Goal: Information Seeking & Learning: Check status

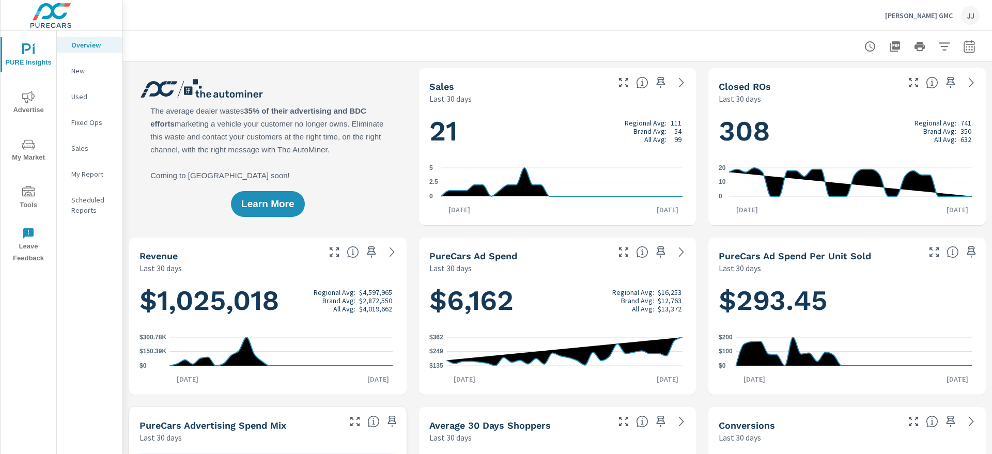
scroll to position [1, 0]
click at [79, 73] on p "New" at bounding box center [92, 71] width 43 height 10
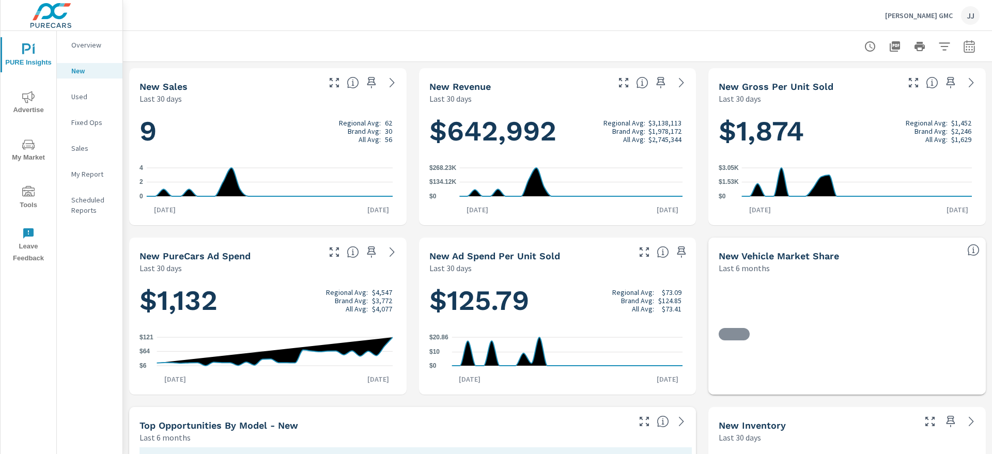
scroll to position [1, 0]
click at [27, 104] on span "Advertise" at bounding box center [29, 103] width 50 height 25
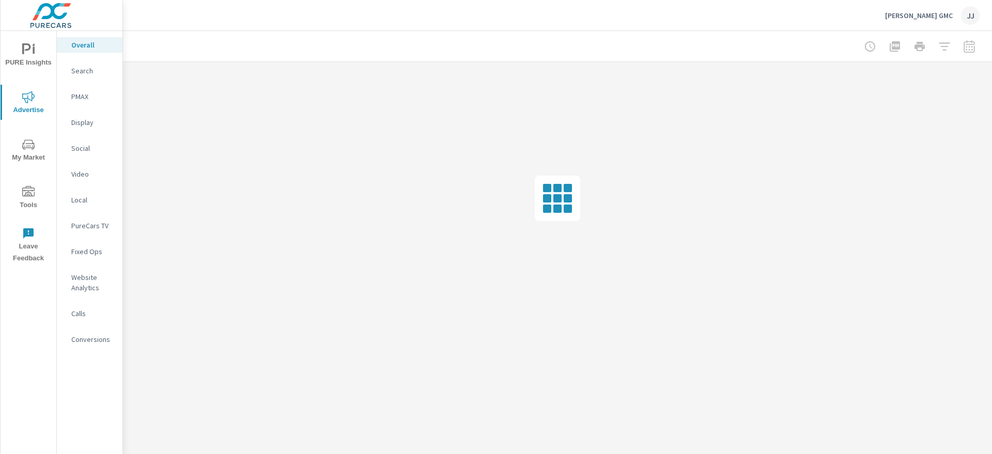
click at [84, 149] on p "Social" at bounding box center [92, 148] width 43 height 10
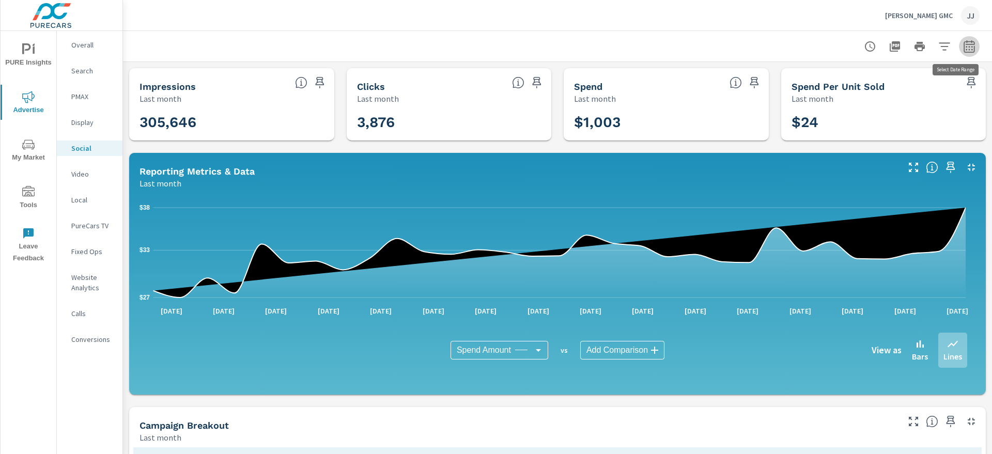
click at [966, 46] on icon "button" at bounding box center [969, 48] width 7 height 4
select select "Last month"
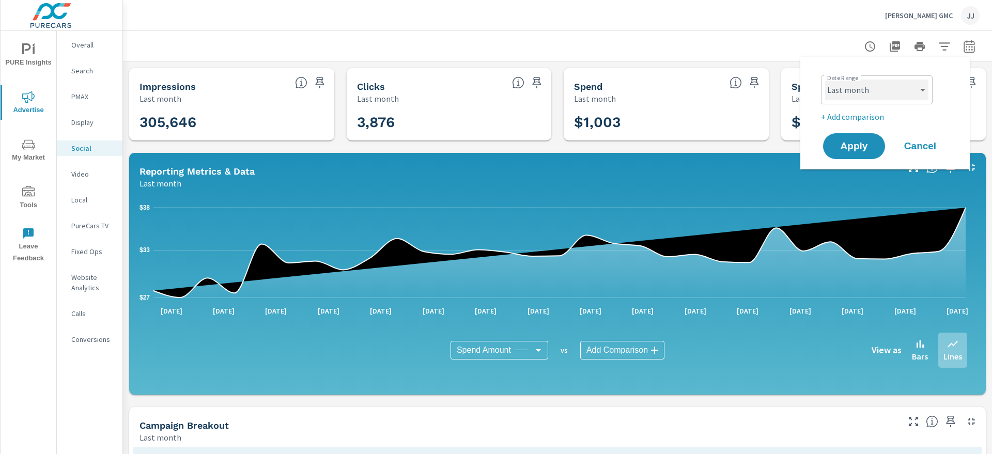
click at [925, 90] on select "Custom [DATE] Last week Last 7 days Last 14 days Last 30 days Last 45 days Last…" at bounding box center [876, 90] width 103 height 21
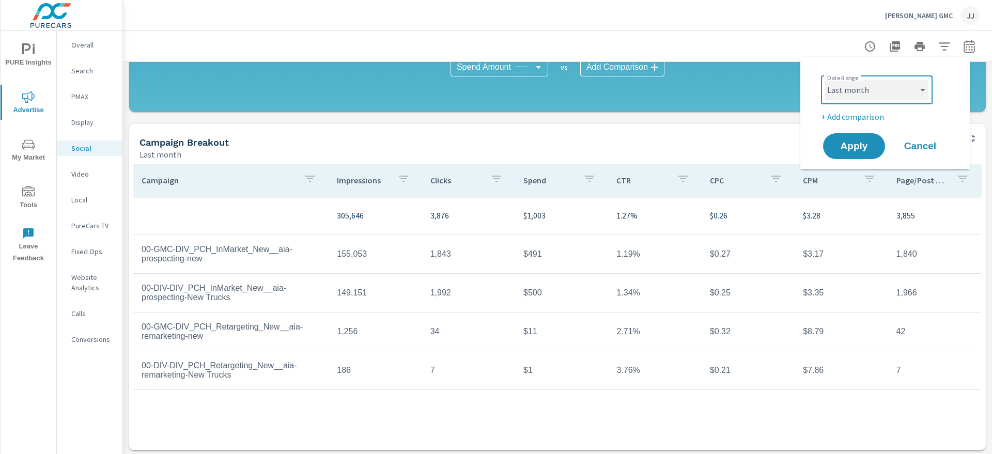
scroll to position [286, 0]
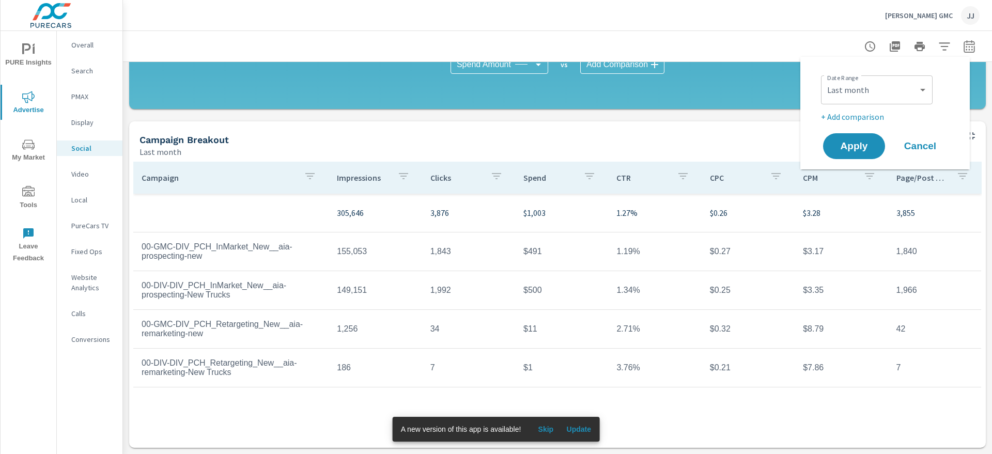
click at [771, 91] on div "Spend Amount Spend Amount ​ vs Add Comparison ​ View as Bars Lines" at bounding box center [557, 64] width 836 height 68
